Goal: Task Accomplishment & Management: Manage account settings

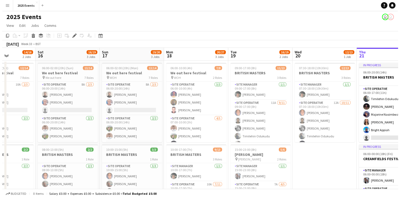
scroll to position [0, 155]
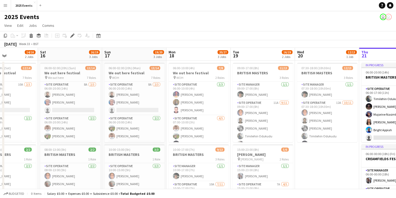
click at [7, 6] on app-icon "Menu" at bounding box center [5, 5] width 4 height 4
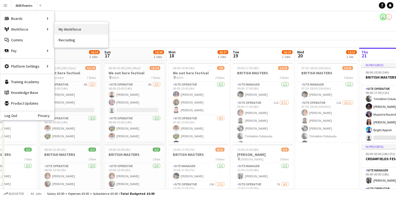
click at [74, 31] on link "My Workforce" at bounding box center [81, 29] width 54 height 11
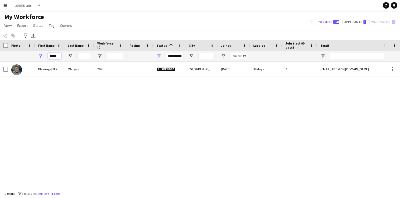
click at [59, 54] on input "*****" at bounding box center [54, 56] width 13 height 6
type input "*"
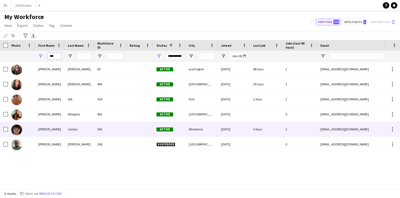
type input "***"
click at [20, 130] on img at bounding box center [16, 130] width 11 height 11
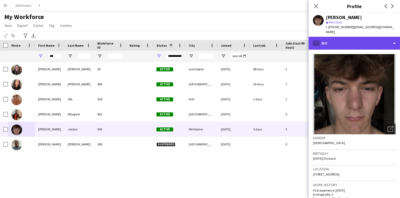
click at [390, 38] on div "profile Bio" at bounding box center [353, 43] width 91 height 13
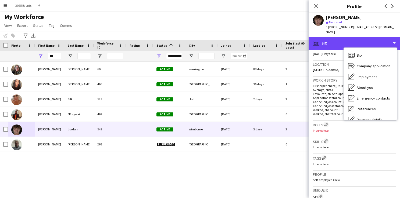
scroll to position [200, 0]
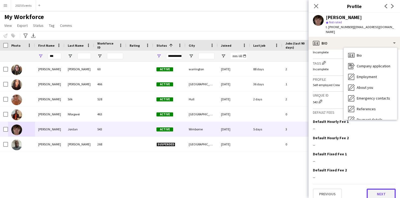
click at [371, 189] on button "Next" at bounding box center [380, 194] width 29 height 11
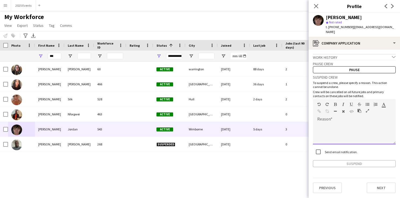
click at [345, 125] on div at bounding box center [354, 133] width 83 height 21
paste div
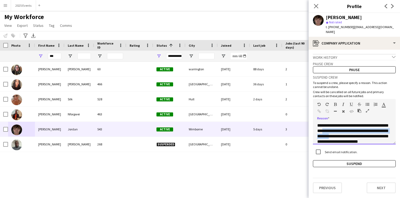
drag, startPoint x: 368, startPoint y: 132, endPoint x: 347, endPoint y: 126, distance: 21.6
click at [347, 126] on div "**********" at bounding box center [354, 133] width 83 height 21
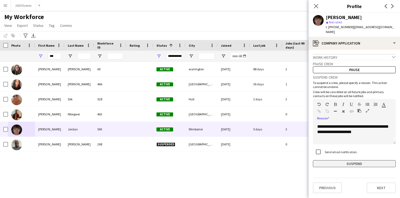
click at [349, 160] on button "Suspend" at bounding box center [354, 163] width 83 height 7
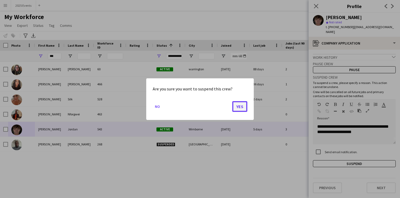
click at [234, 108] on button "Yes" at bounding box center [239, 106] width 15 height 11
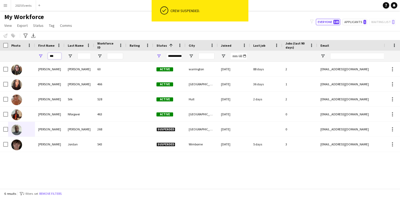
drag, startPoint x: 57, startPoint y: 55, endPoint x: 37, endPoint y: 59, distance: 20.4
click at [37, 59] on div "***" at bounding box center [50, 56] width 30 height 11
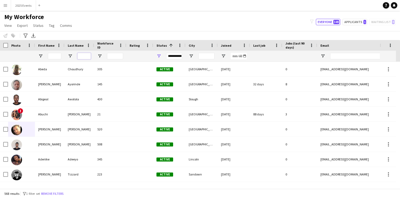
click at [86, 56] on input "Last Name Filter Input" at bounding box center [83, 56] width 13 height 6
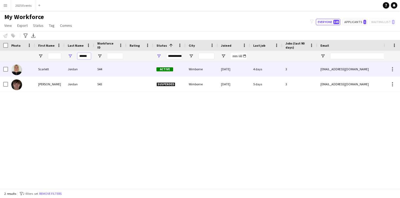
type input "******"
click at [18, 70] on img at bounding box center [16, 69] width 11 height 11
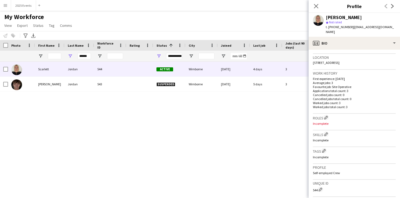
scroll to position [200, 0]
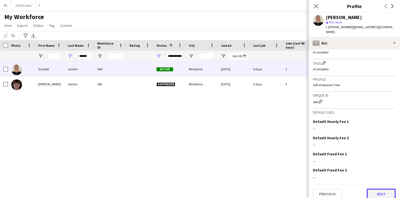
click at [379, 191] on button "Next" at bounding box center [380, 194] width 29 height 11
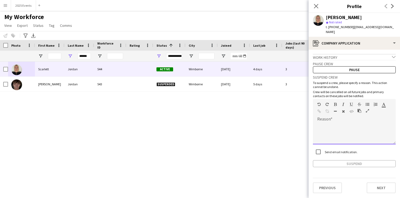
click at [334, 112] on div "default Heading 1 Heading 2 Heading 3 Heading 4 Heading 5 Heading 6 Heading 7 P…" at bounding box center [354, 109] width 83 height 20
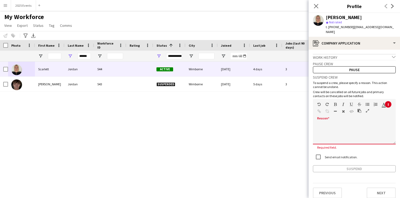
paste div
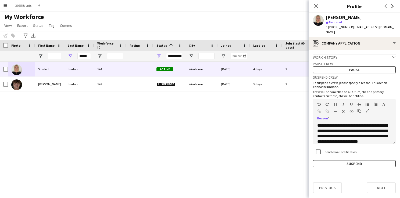
scroll to position [11, 0]
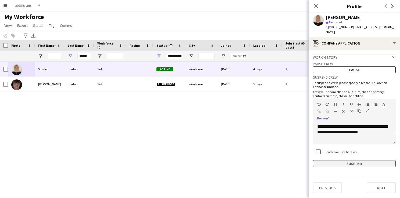
click at [353, 160] on button "Suspend" at bounding box center [354, 163] width 83 height 7
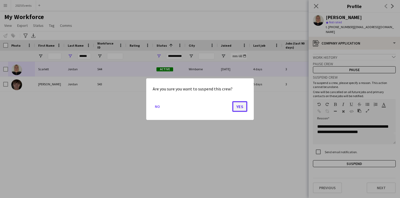
click at [240, 107] on button "Yes" at bounding box center [239, 106] width 15 height 11
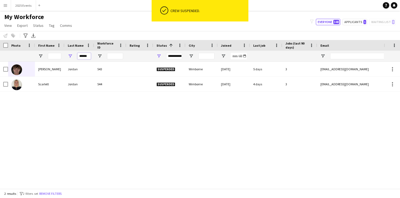
drag, startPoint x: 89, startPoint y: 56, endPoint x: 72, endPoint y: 54, distance: 17.2
click at [72, 54] on div "******" at bounding box center [79, 56] width 30 height 11
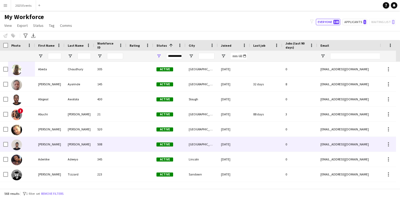
click at [97, 147] on div "508" at bounding box center [110, 144] width 32 height 15
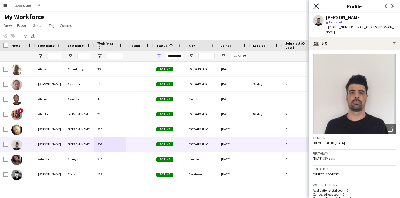
click at [315, 7] on icon at bounding box center [315, 5] width 5 height 5
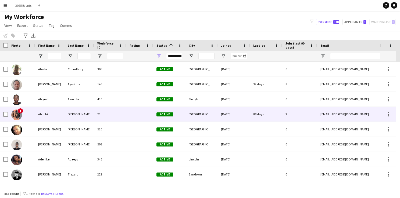
click at [17, 113] on img at bounding box center [16, 115] width 11 height 11
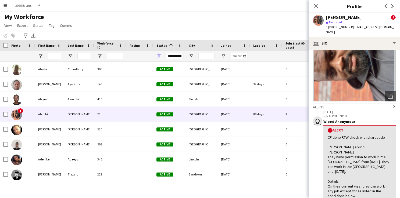
scroll to position [0, 0]
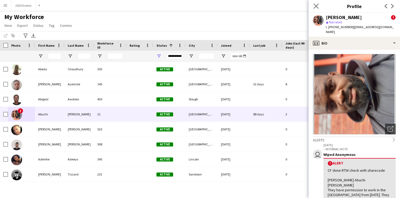
click at [318, 3] on app-icon "Close pop-in" at bounding box center [316, 6] width 8 height 8
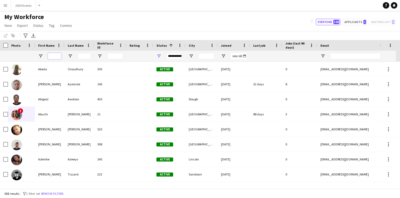
click at [55, 57] on input "First Name Filter Input" at bounding box center [54, 56] width 13 height 6
click at [205, 54] on input "City Filter Input" at bounding box center [206, 56] width 16 height 6
type input "*"
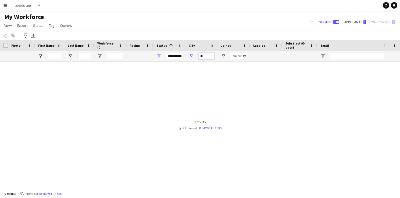
type input "*"
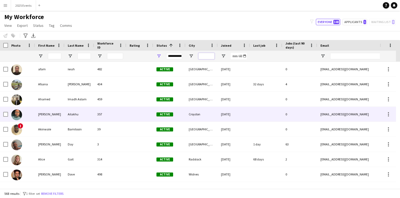
scroll to position [120, 0]
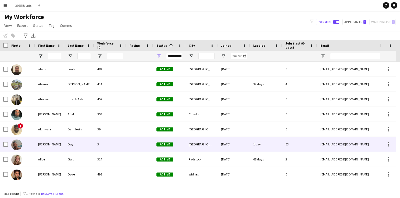
click at [17, 144] on img at bounding box center [16, 145] width 11 height 11
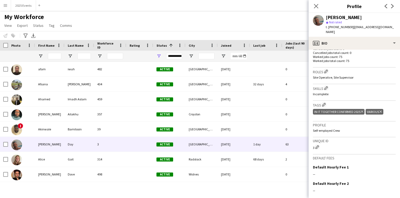
scroll to position [203, 0]
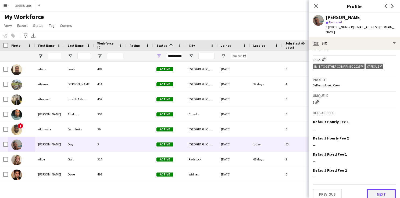
click at [371, 189] on button "Next" at bounding box center [380, 194] width 29 height 11
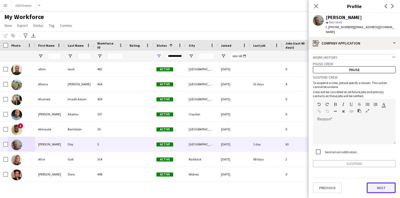
click at [377, 183] on button "Next" at bounding box center [380, 188] width 29 height 11
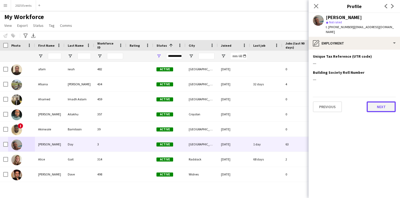
click at [388, 102] on button "Next" at bounding box center [380, 107] width 29 height 11
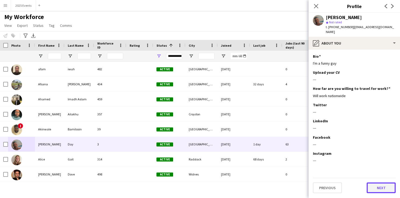
click at [379, 185] on button "Next" at bounding box center [380, 188] width 29 height 11
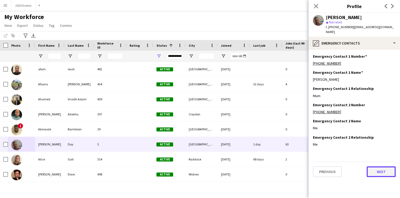
click at [381, 167] on button "Next" at bounding box center [380, 172] width 29 height 11
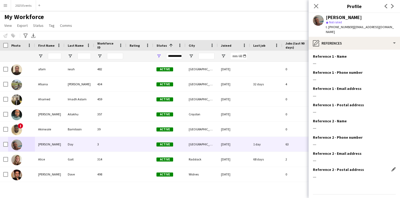
scroll to position [10, 0]
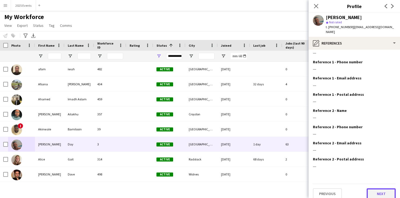
click at [379, 189] on button "Next" at bounding box center [380, 194] width 29 height 11
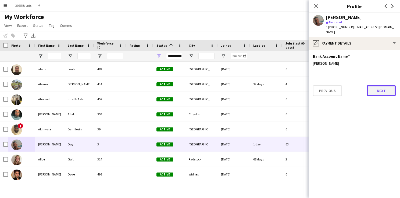
click at [376, 85] on button "Next" at bounding box center [380, 90] width 29 height 11
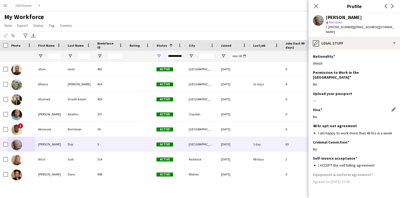
scroll to position [10, 0]
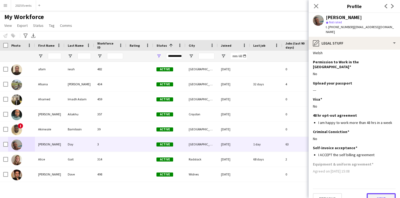
click at [372, 193] on button "Next" at bounding box center [380, 198] width 29 height 11
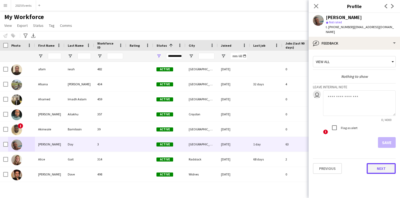
click at [375, 167] on button "Next" at bounding box center [380, 168] width 29 height 11
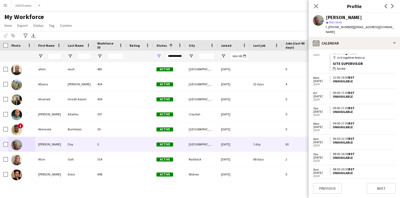
scroll to position [1359, 0]
click at [315, 7] on icon "Close pop-in" at bounding box center [315, 5] width 5 height 5
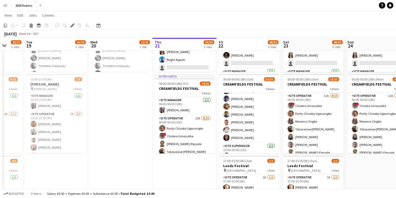
scroll to position [251, 0]
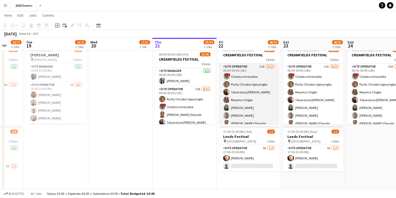
scroll to position [54, 0]
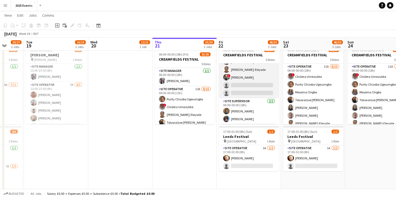
click at [246, 84] on app-card-role "Site Operative 11A 8/10 06:00-00:00 (18h) ! Chidera Umezulike Purity Chizoba Ug…" at bounding box center [249, 54] width 60 height 88
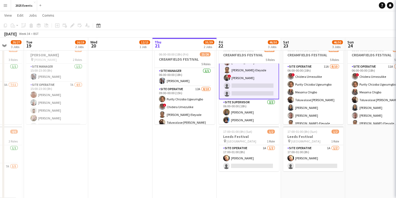
scroll to position [54, 0]
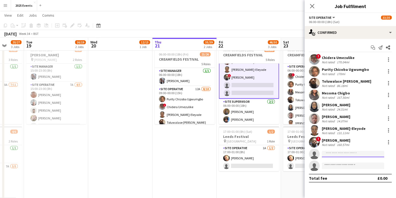
click at [352, 156] on input at bounding box center [353, 154] width 62 height 6
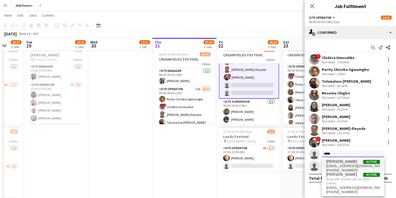
type input "*****"
click at [346, 165] on span "petercharles.m2@gmail.com" at bounding box center [353, 166] width 54 height 4
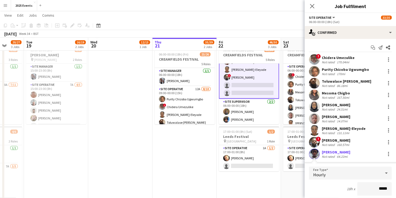
drag, startPoint x: 360, startPoint y: 153, endPoint x: 322, endPoint y: 154, distance: 37.9
click at [322, 154] on div "Peter Charles Matimba Not rated 64.22mi" at bounding box center [349, 154] width 91 height 11
copy div "Peter Charles Matimba"
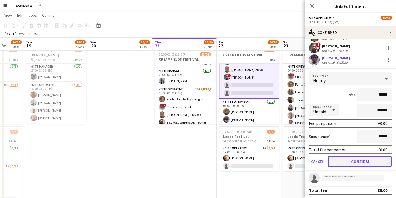
click at [338, 160] on button "Confirm" at bounding box center [360, 161] width 64 height 11
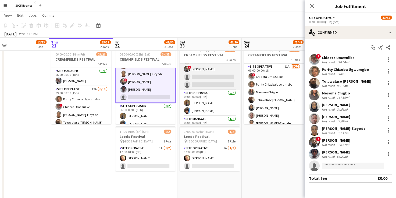
scroll to position [62, 0]
click at [222, 67] on app-card-role "Site Operative 11A 8/10 06:00-00:00 (18h) ! Chidera Umezulike Purity Chizoba Ug…" at bounding box center [209, 45] width 60 height 88
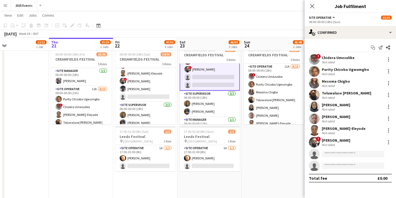
scroll to position [63, 0]
click at [338, 158] on app-invite-slot "single-neutral-actions" at bounding box center [349, 154] width 91 height 11
click at [338, 155] on input at bounding box center [353, 154] width 62 height 6
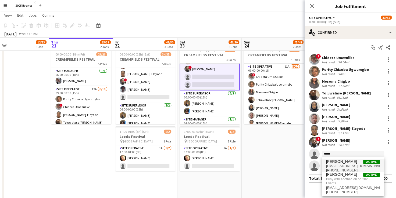
type input "*****"
click at [339, 164] on span "Peter Charles Matimba" at bounding box center [341, 162] width 31 height 5
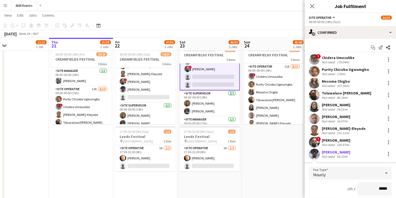
scroll to position [86, 0]
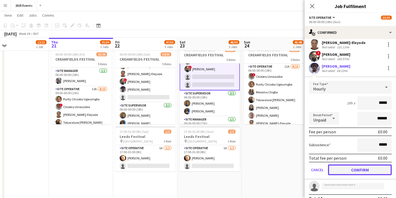
click at [354, 172] on button "Confirm" at bounding box center [360, 170] width 64 height 11
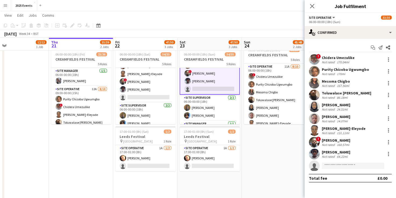
scroll to position [0, 0]
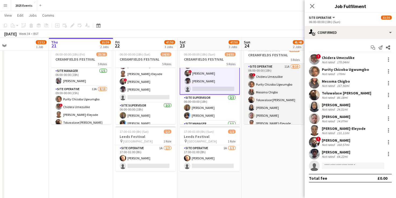
click at [275, 67] on app-card-role "Site Operative 11A 8/10 06:00-00:00 (18h) ! Chidera Umezulike Purity Chizoba Ug…" at bounding box center [274, 108] width 60 height 88
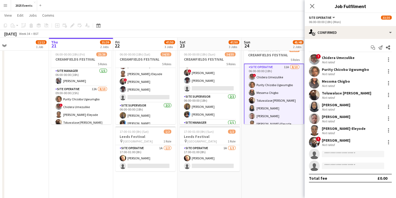
scroll to position [62, 0]
click at [361, 155] on input at bounding box center [353, 154] width 62 height 6
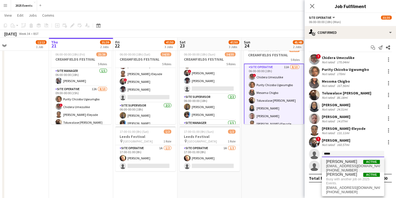
type input "*****"
click at [343, 161] on span "Peter Charles Matimba" at bounding box center [341, 162] width 31 height 5
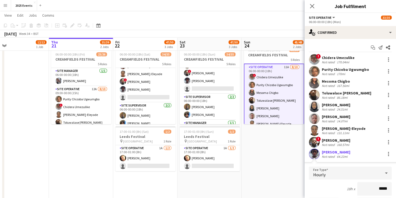
scroll to position [92, 0]
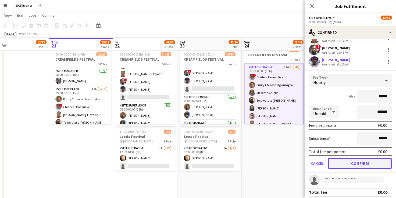
click at [350, 162] on button "Confirm" at bounding box center [360, 163] width 64 height 11
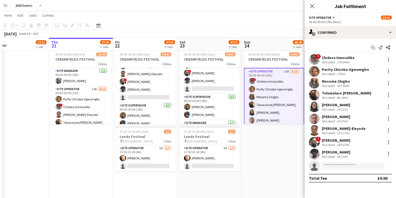
click at [288, 146] on app-date-cell "06:00-20:00 (14h) 12/13 BRITISH MASTERS 5 Roles Site Operative 1A 5/6 06:00-17:…" at bounding box center [273, 89] width 64 height 256
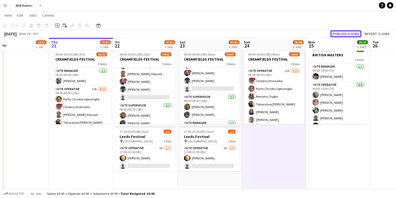
click at [348, 34] on button "Publish 3 jobs" at bounding box center [345, 33] width 31 height 7
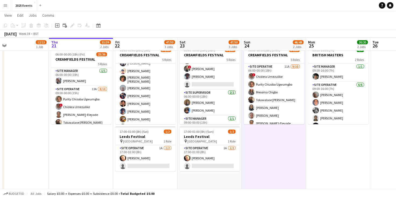
scroll to position [199, 0]
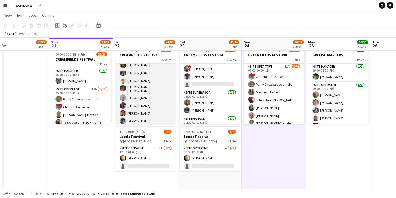
click at [139, 97] on app-card-role "Site Operative 20/20 13:00-00:00 (11h) Grace Peter Veronika Plhalova Sadia Afri…" at bounding box center [145, 82] width 60 height 168
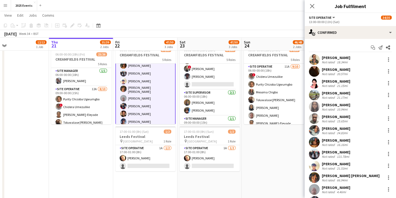
scroll to position [199, 0]
click at [315, 186] on app-user-avatar at bounding box center [314, 189] width 11 height 11
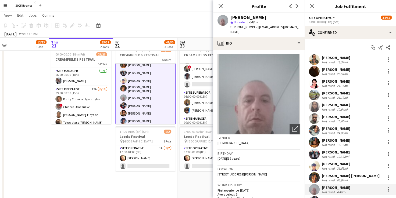
scroll to position [107, 0]
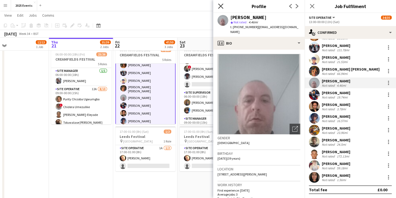
click at [220, 6] on icon at bounding box center [220, 5] width 5 height 5
